Goal: Task Accomplishment & Management: Use online tool/utility

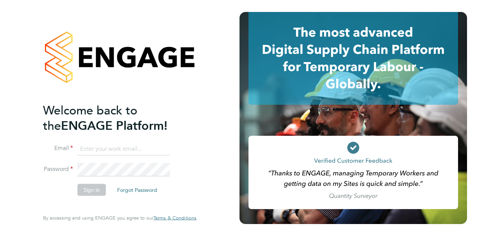
type input "[PERSON_NAME][EMAIL_ADDRESS][PERSON_NAME][PERSON_NAME][DOMAIN_NAME]"
click at [88, 187] on button "Sign In" at bounding box center [91, 190] width 28 height 12
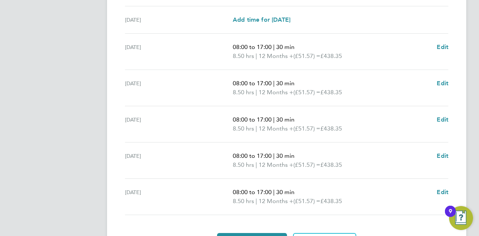
scroll to position [309, 0]
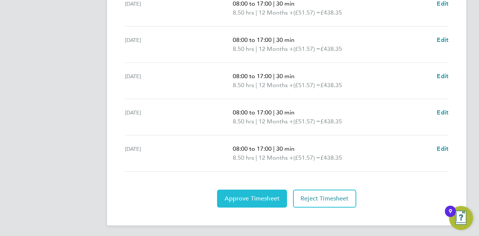
click at [248, 193] on button "Approve Timesheet" at bounding box center [252, 199] width 70 height 18
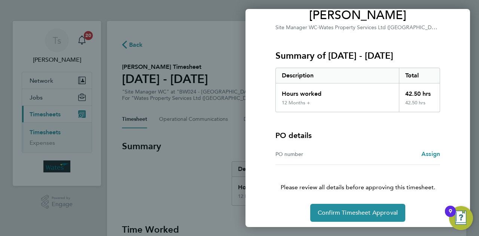
scroll to position [70, 0]
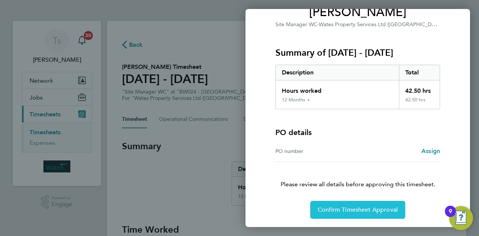
click at [340, 202] on button "Confirm Timesheet Approval" at bounding box center [357, 210] width 95 height 18
